Goal: Task Accomplishment & Management: Complete application form

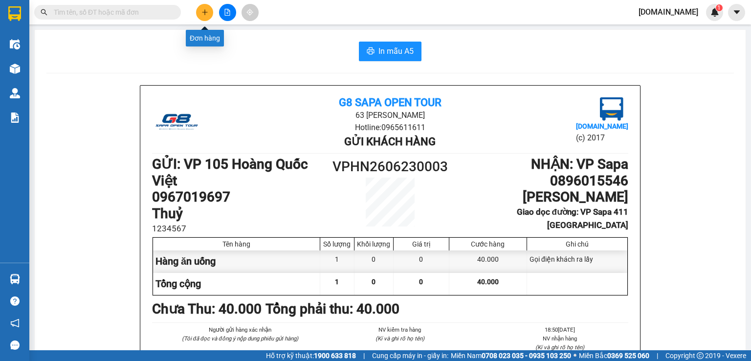
click at [202, 11] on icon "plus" at bounding box center [205, 12] width 7 height 7
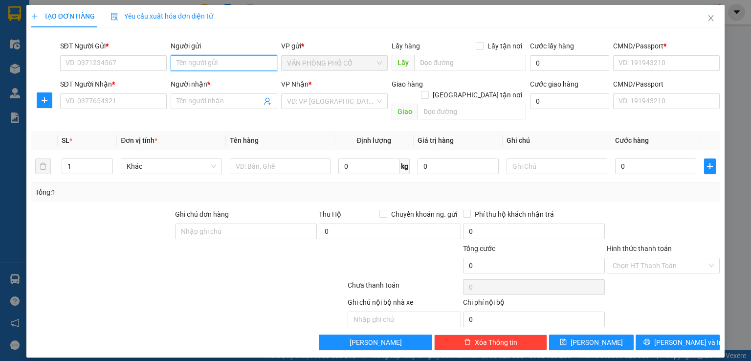
click at [195, 62] on input "Người gửi" at bounding box center [224, 63] width 107 height 16
click at [131, 104] on input "SĐT Người Nhận *" at bounding box center [113, 101] width 107 height 16
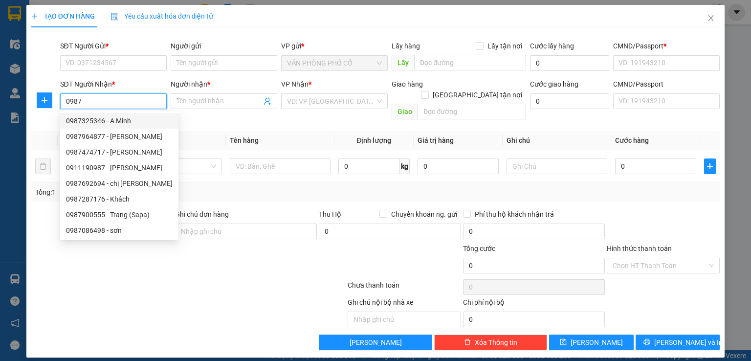
click at [106, 123] on div "0987325346 - A Minh" at bounding box center [119, 120] width 107 height 11
type input "0987325346"
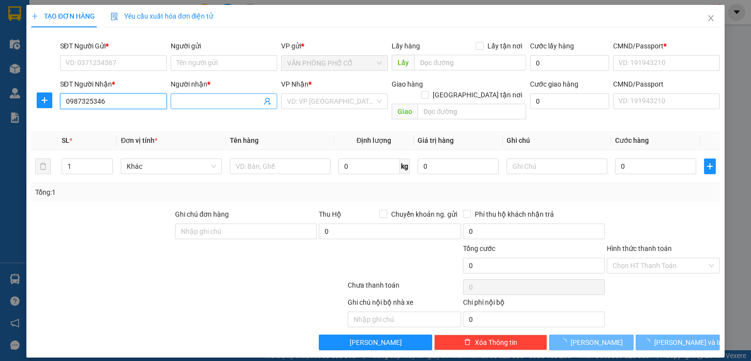
type input "A Minh"
type input "Nhà Máy Oto Huế"
type input "123456789"
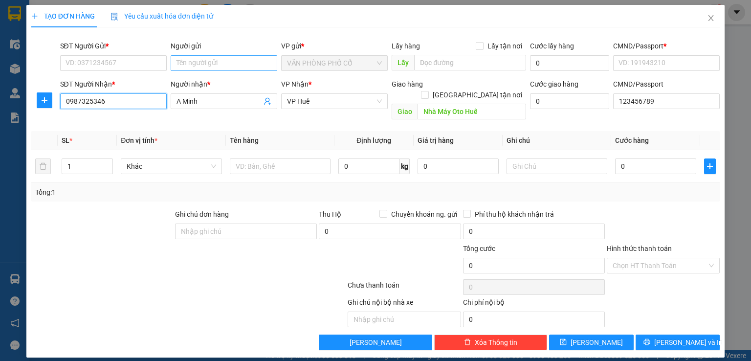
type input "0987325346"
click at [194, 62] on input "Người gửi" at bounding box center [224, 63] width 107 height 16
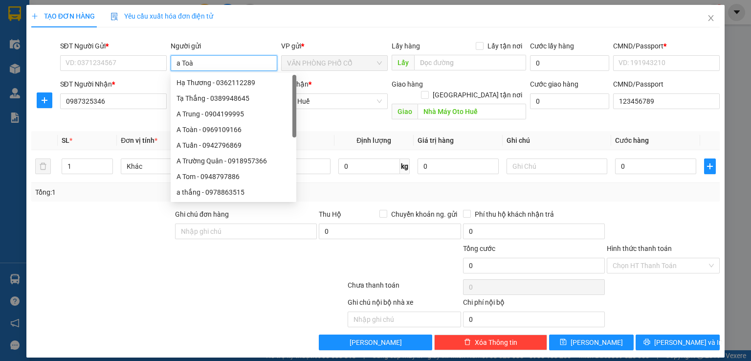
type input "a Toàn"
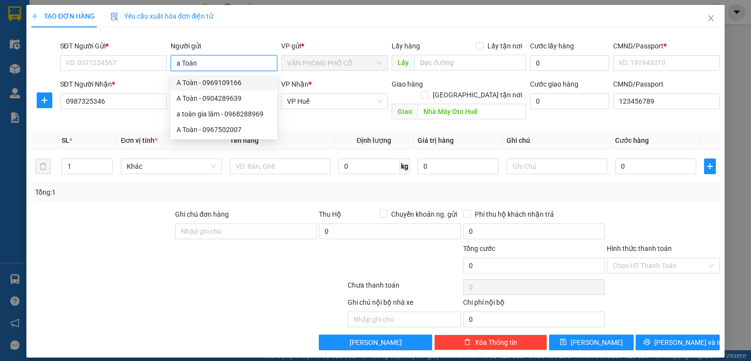
click at [231, 84] on div "A Toàn - 0969109166" at bounding box center [224, 82] width 95 height 11
type input "0969109166"
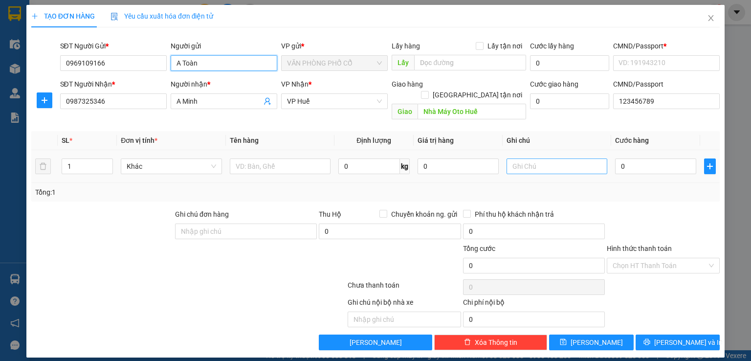
type input "A Toàn"
click at [554, 159] on input "text" at bounding box center [557, 167] width 101 height 16
type input "d"
type input "đã thu cước"
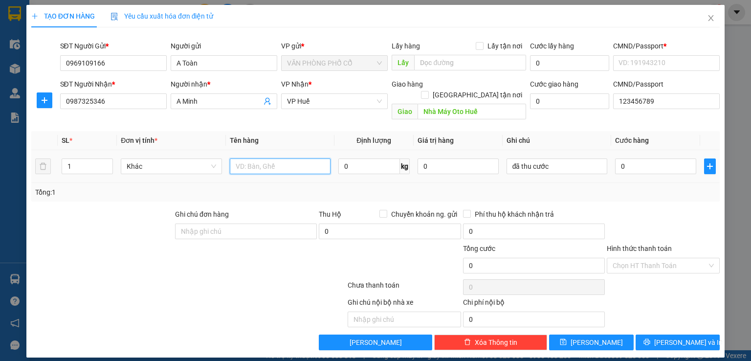
click at [278, 159] on input "text" at bounding box center [280, 167] width 101 height 16
type input "thùng"
click at [636, 58] on input "CMND/Passport *" at bounding box center [666, 63] width 107 height 16
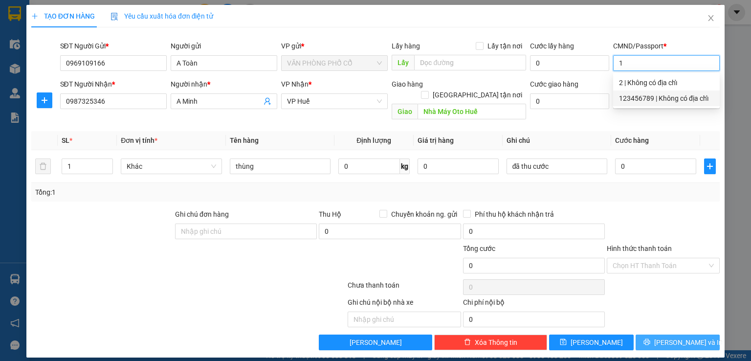
type input "1"
click at [679, 337] on span "[PERSON_NAME] và In" at bounding box center [689, 342] width 68 height 11
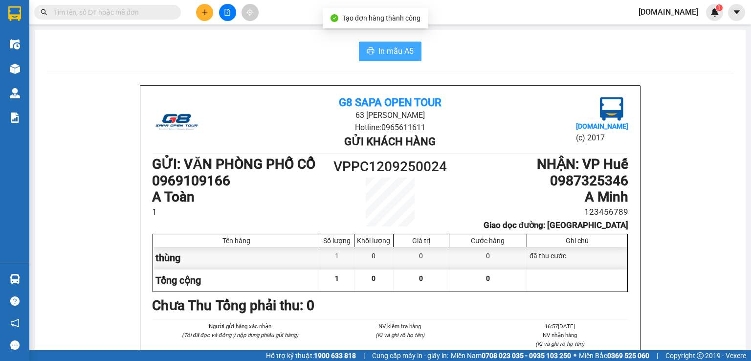
click at [379, 51] on span "In mẫu A5" at bounding box center [396, 51] width 35 height 12
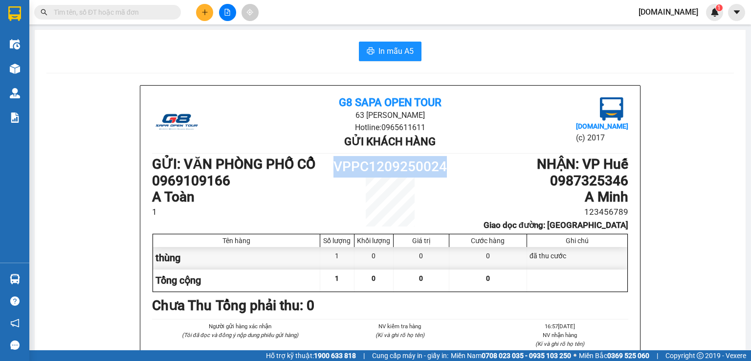
drag, startPoint x: 450, startPoint y: 165, endPoint x: 335, endPoint y: 164, distance: 115.0
click at [335, 164] on div "GỬI : VĂN PHÒNG PHỐ CỔ 0969109166 A Toàn 1 VPPC1209250024 NHẬN : VP Huế 0987325…" at bounding box center [390, 193] width 476 height 75
copy div "VPPC1209250024"
